Goal: Contribute content

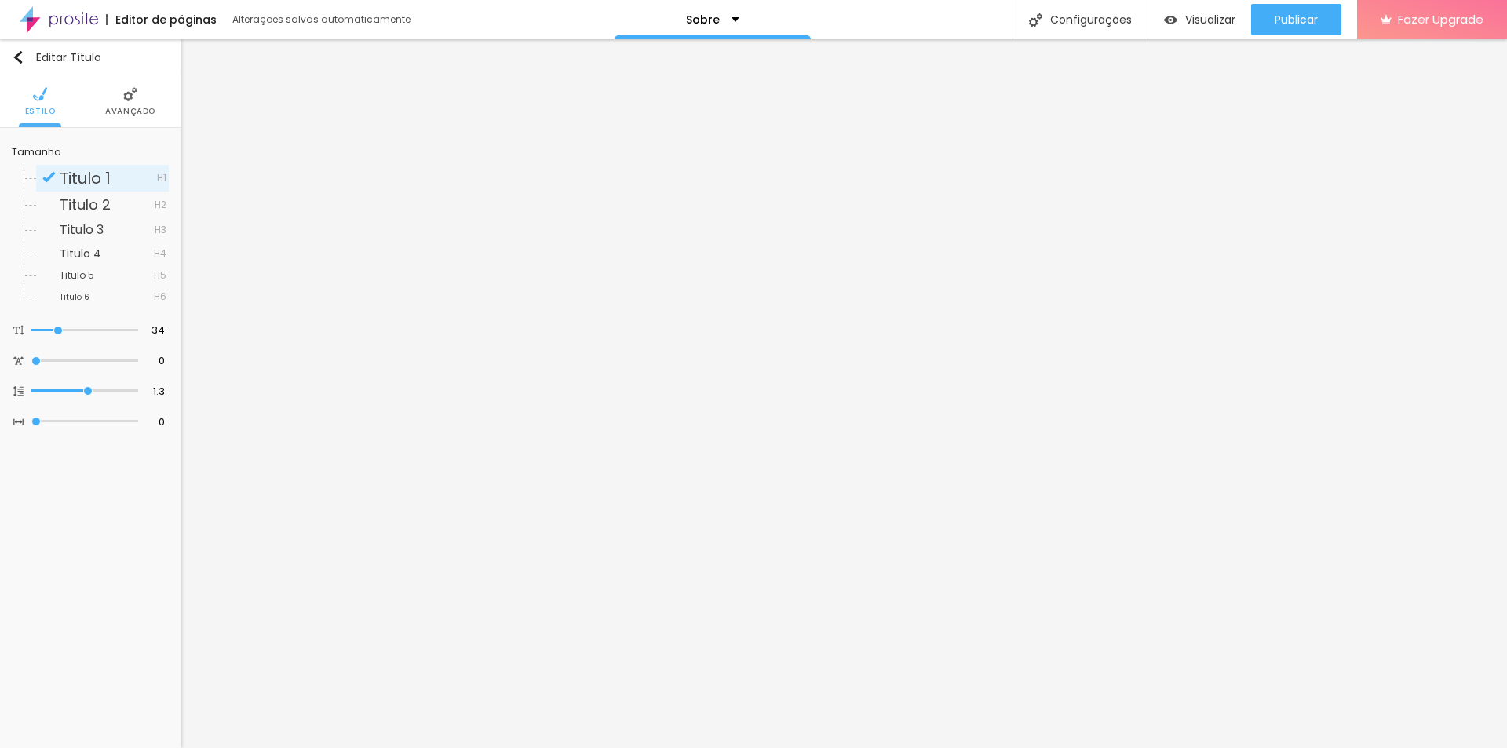
drag, startPoint x: 120, startPoint y: 143, endPoint x: 121, endPoint y: 122, distance: 20.4
click at [121, 126] on div "Estilo Avançado Tamanho Titulo 1 H1 Titulo 2 H2 Titulo 3 H3 Titulo 4 H4 Titulo …" at bounding box center [90, 262] width 180 height 374
click at [123, 118] on li "Avançado" at bounding box center [130, 101] width 50 height 52
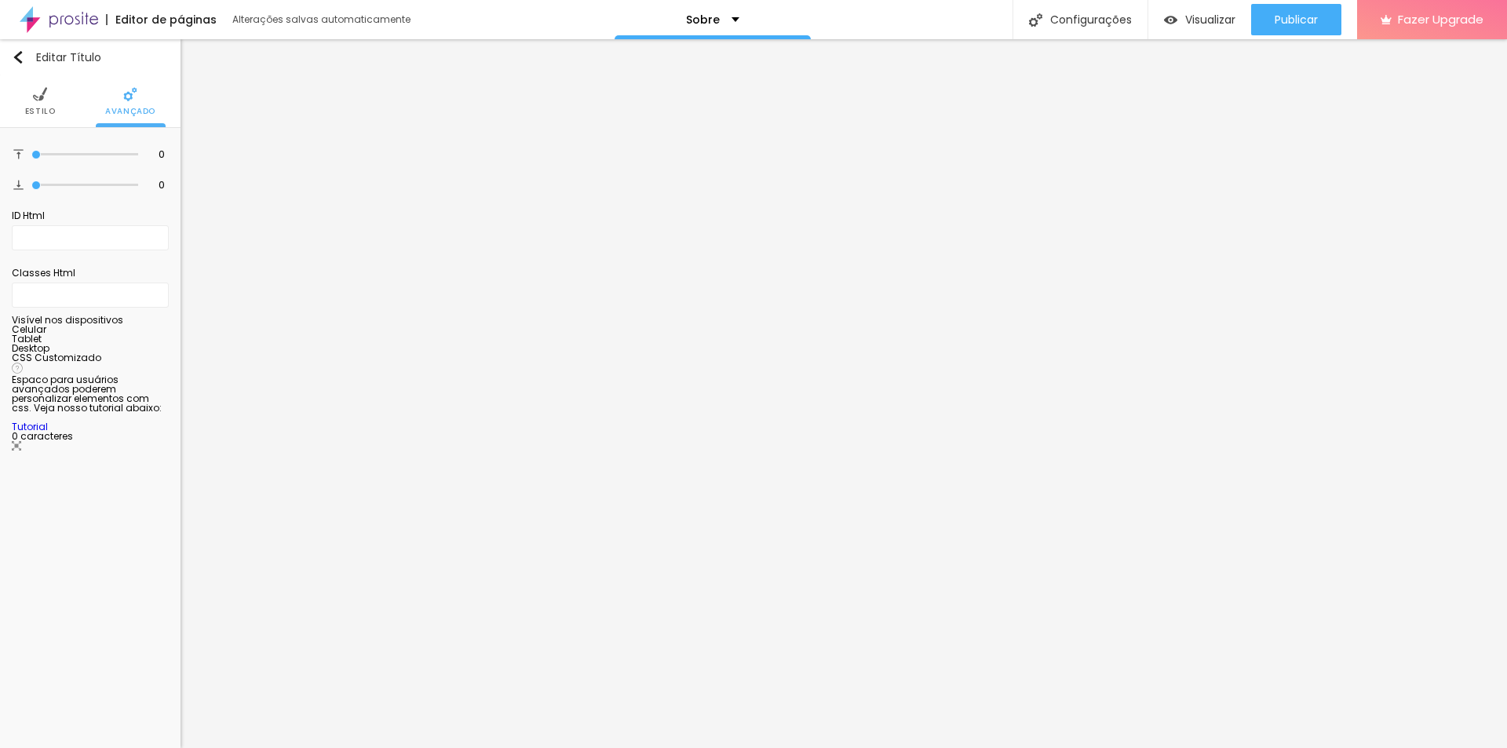
click at [127, 107] on span "Avançado" at bounding box center [130, 111] width 50 height 8
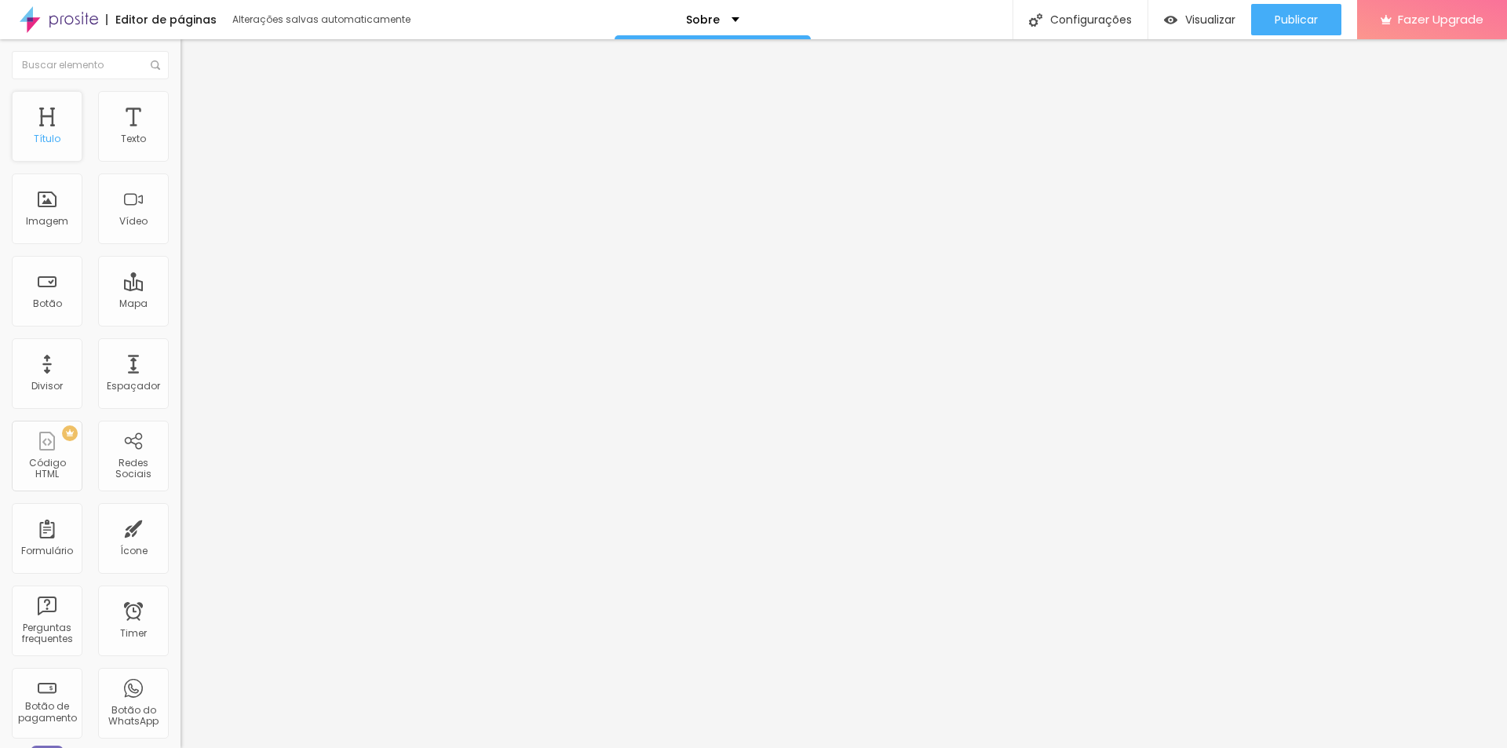
click at [61, 152] on div "Título" at bounding box center [47, 126] width 71 height 71
click at [1281, 9] on div "Publicar" at bounding box center [1295, 19] width 43 height 31
click at [75, 28] on img at bounding box center [59, 19] width 78 height 39
click at [1290, 16] on span "Publicar" at bounding box center [1295, 19] width 43 height 13
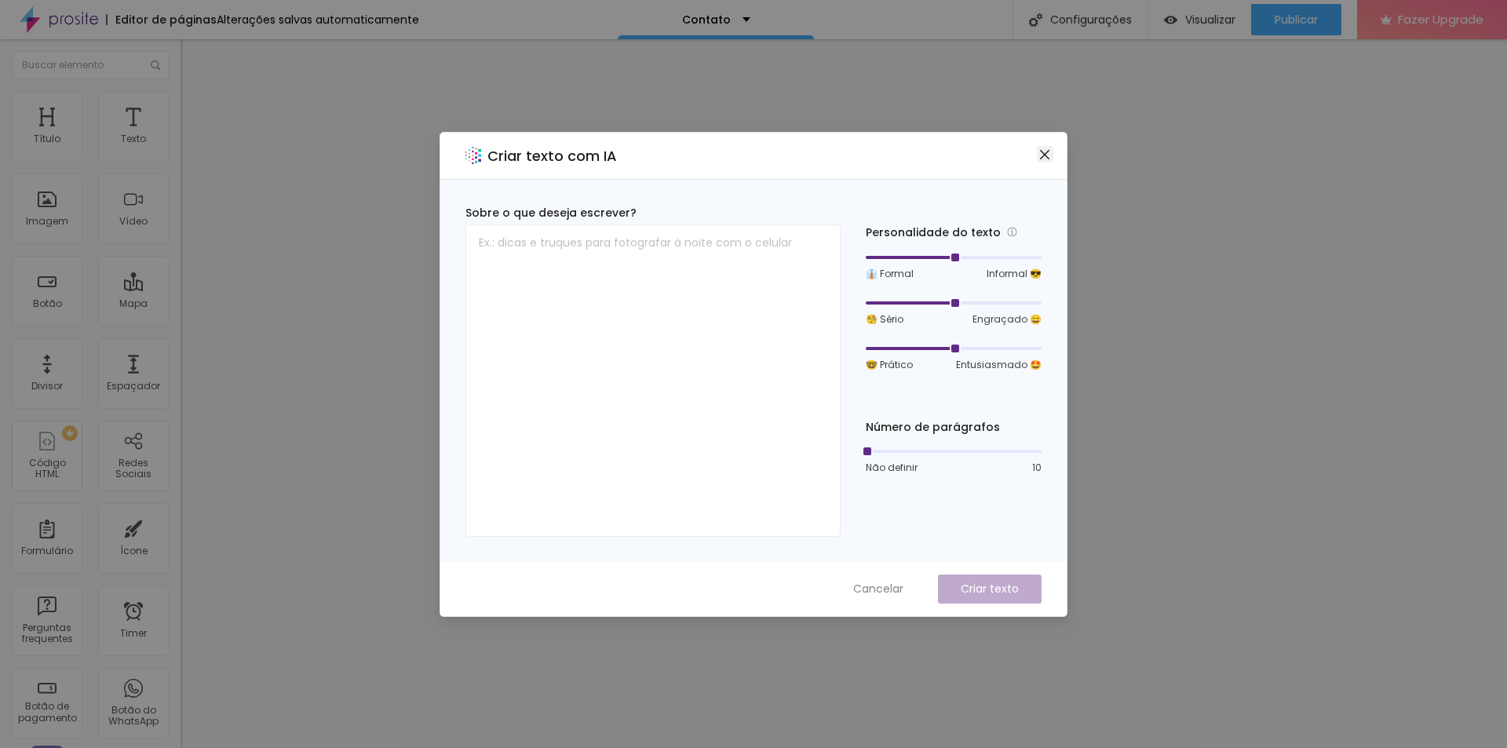
click at [1050, 155] on icon "close" at bounding box center [1044, 154] width 13 height 13
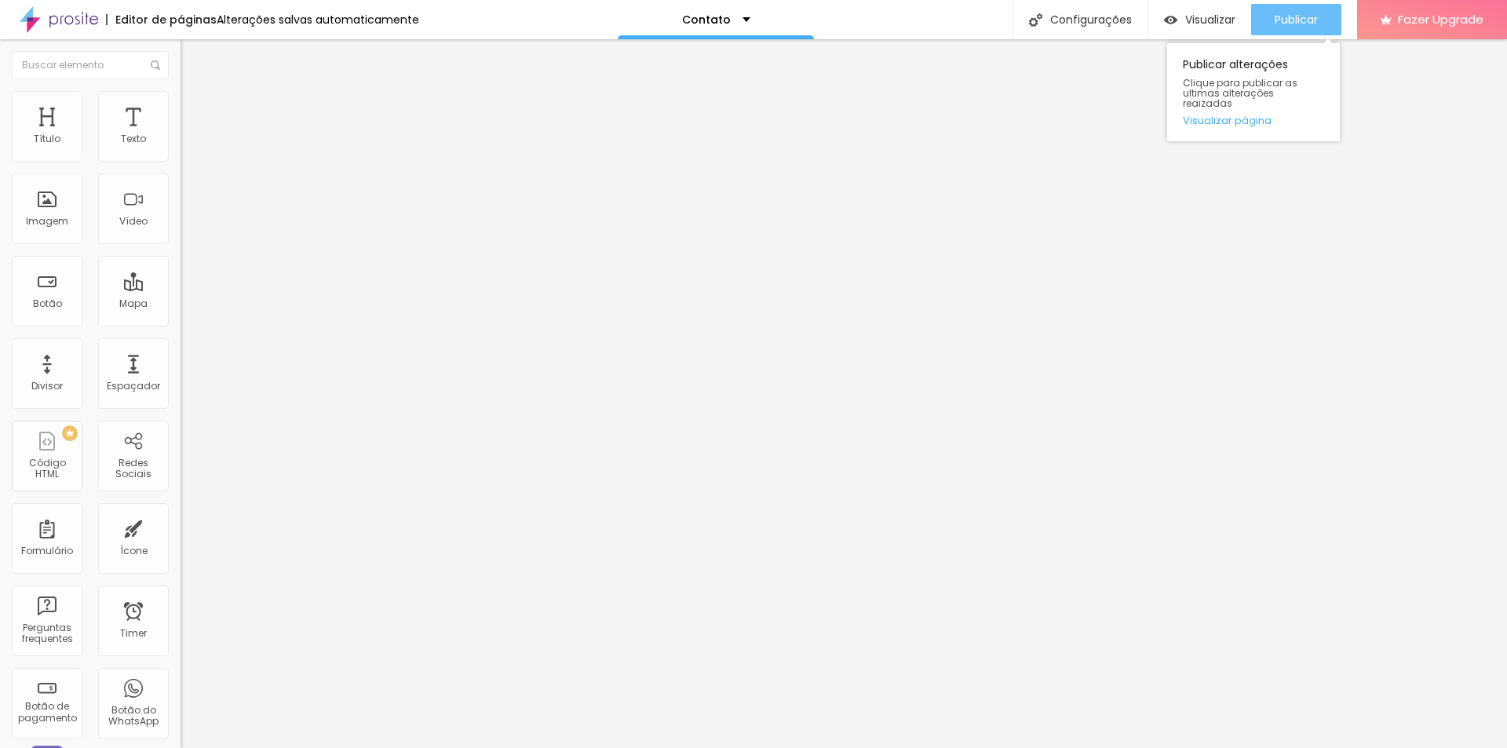
click at [1329, 19] on button "Publicar" at bounding box center [1296, 19] width 90 height 31
click at [56, 16] on img at bounding box center [59, 19] width 78 height 39
click at [1333, 23] on button "Publicar" at bounding box center [1296, 19] width 90 height 31
